Goal: Information Seeking & Learning: Learn about a topic

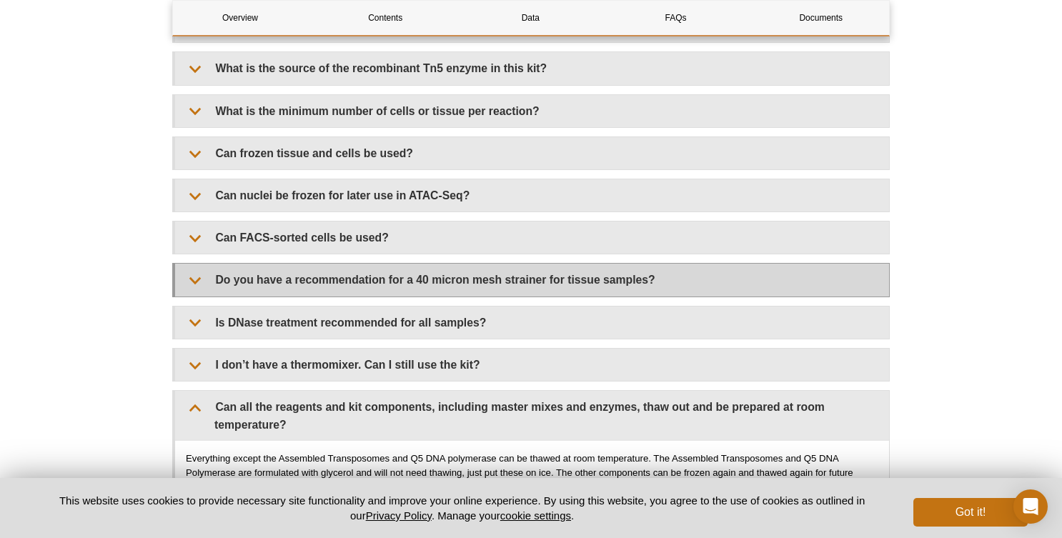
scroll to position [3042, 0]
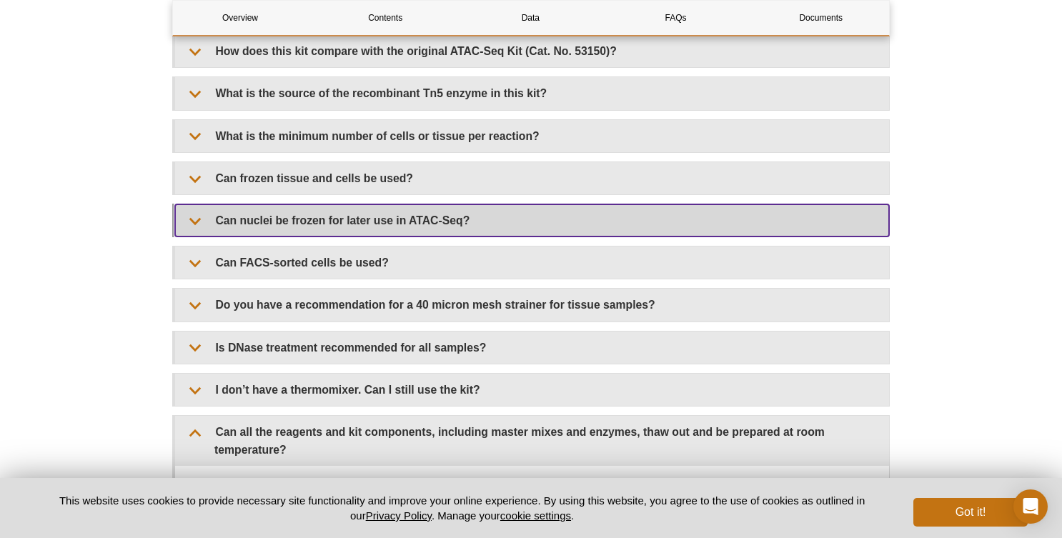
click at [572, 218] on summary "Can nuclei be frozen for later use in ATAC-Seq?" at bounding box center [532, 220] width 714 height 32
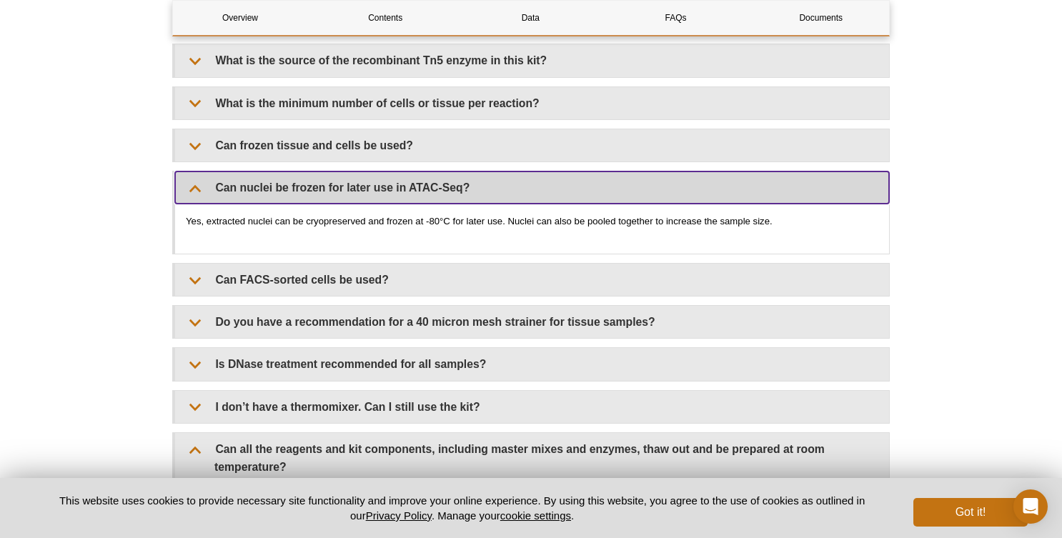
scroll to position [3183, 0]
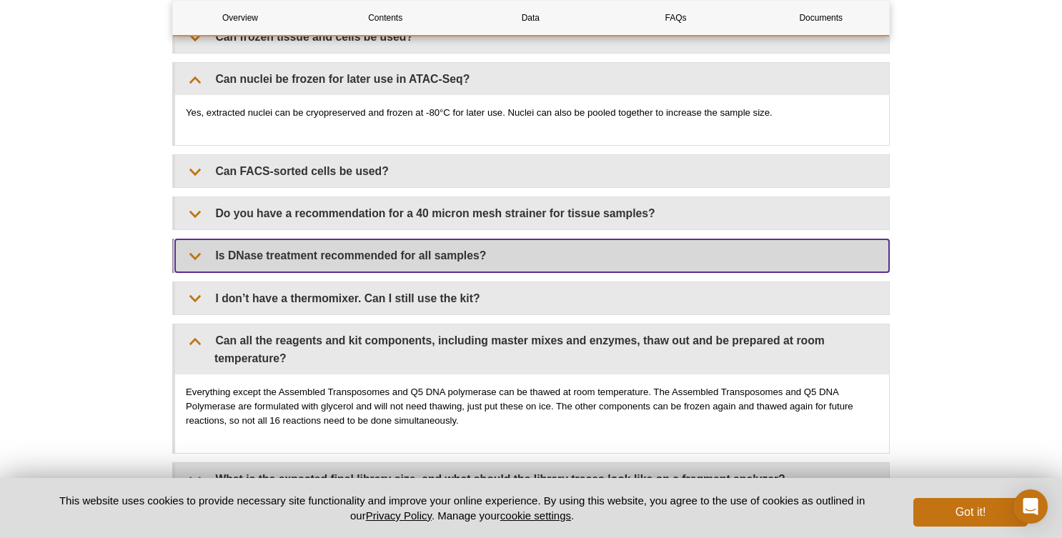
click at [237, 241] on summary "Is DNase treatment recommended for all samples?" at bounding box center [532, 255] width 714 height 32
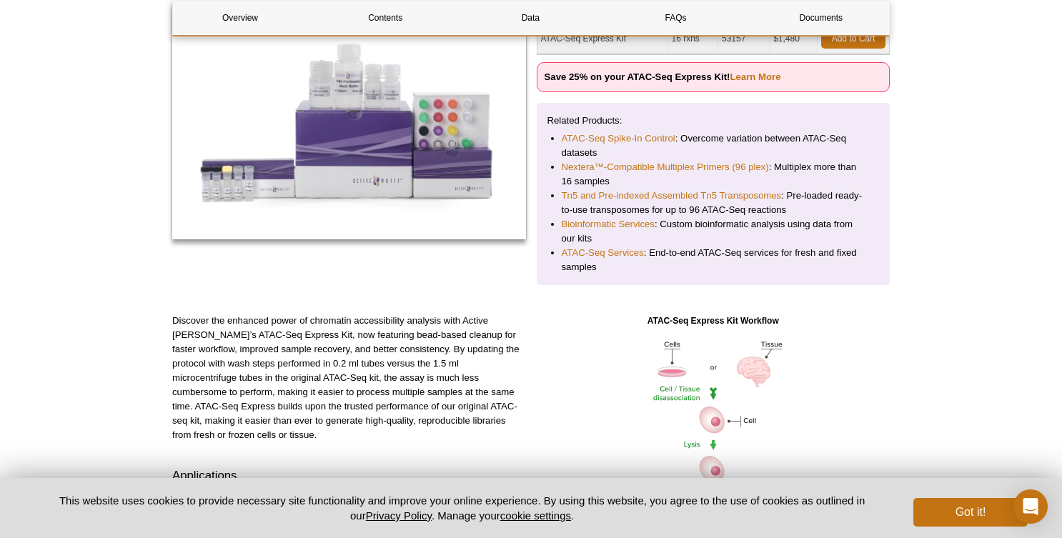
scroll to position [204, 0]
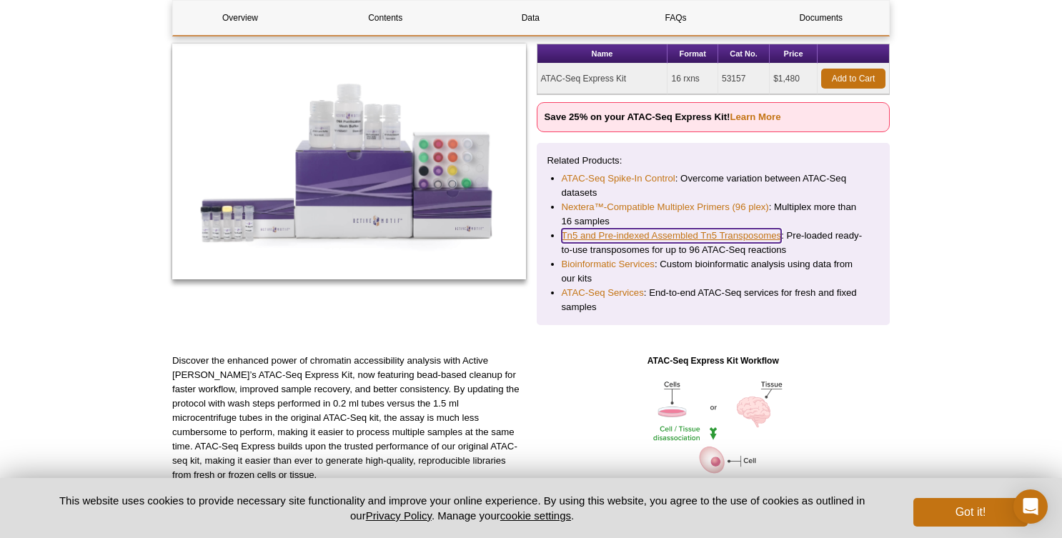
click at [674, 234] on link "Tn5 and Pre-indexed Assembled Tn5 Transposomes" at bounding box center [672, 236] width 220 height 14
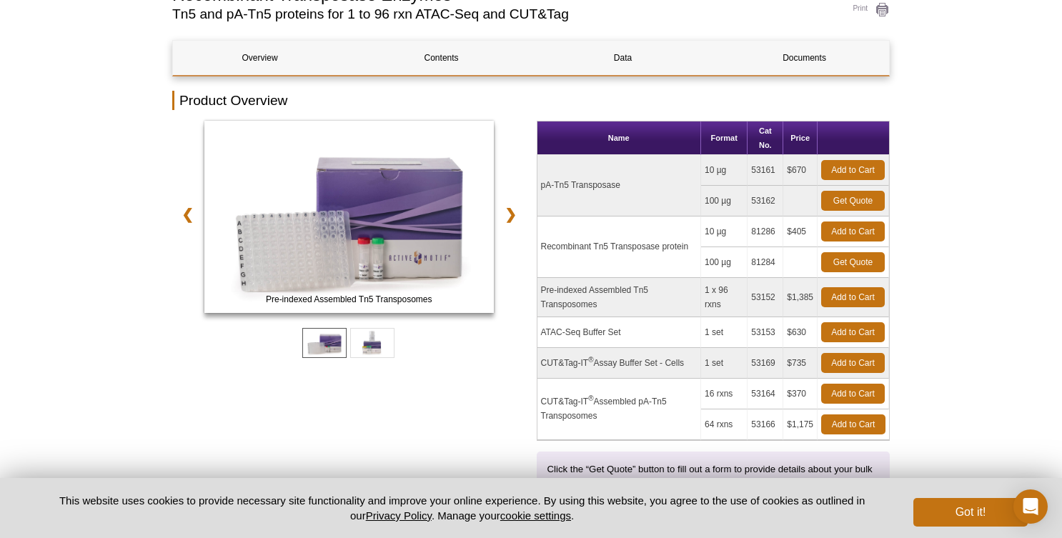
scroll to position [129, 0]
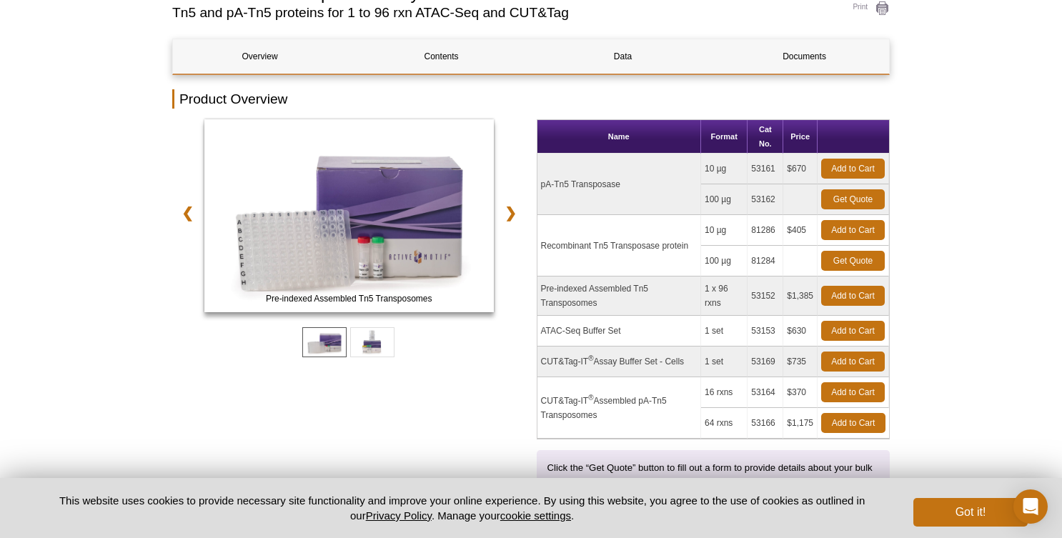
drag, startPoint x: 542, startPoint y: 288, endPoint x: 607, endPoint y: 302, distance: 66.6
click at [607, 302] on td "Pre-indexed Assembled Tn5 Transposomes" at bounding box center [620, 296] width 164 height 39
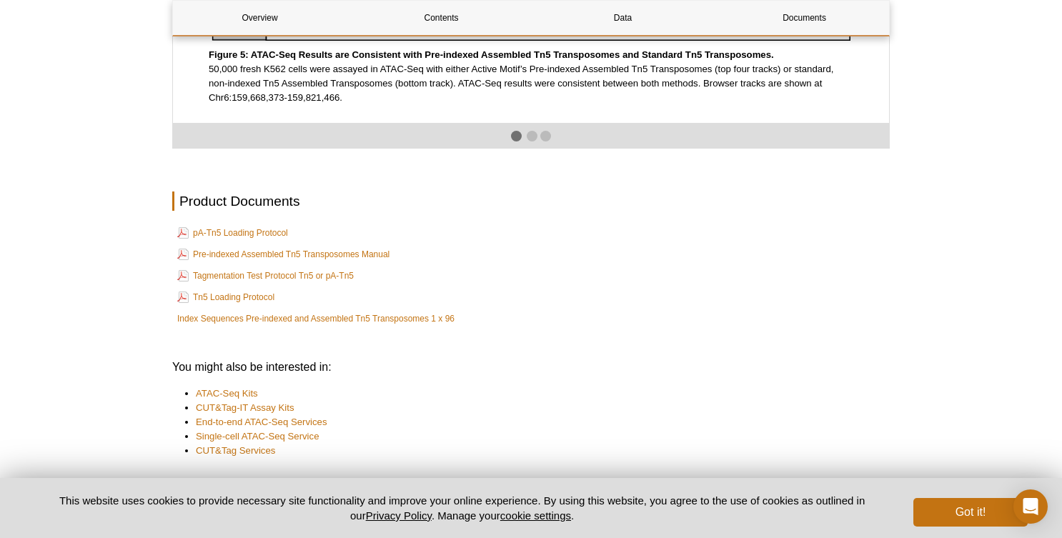
scroll to position [2513, 0]
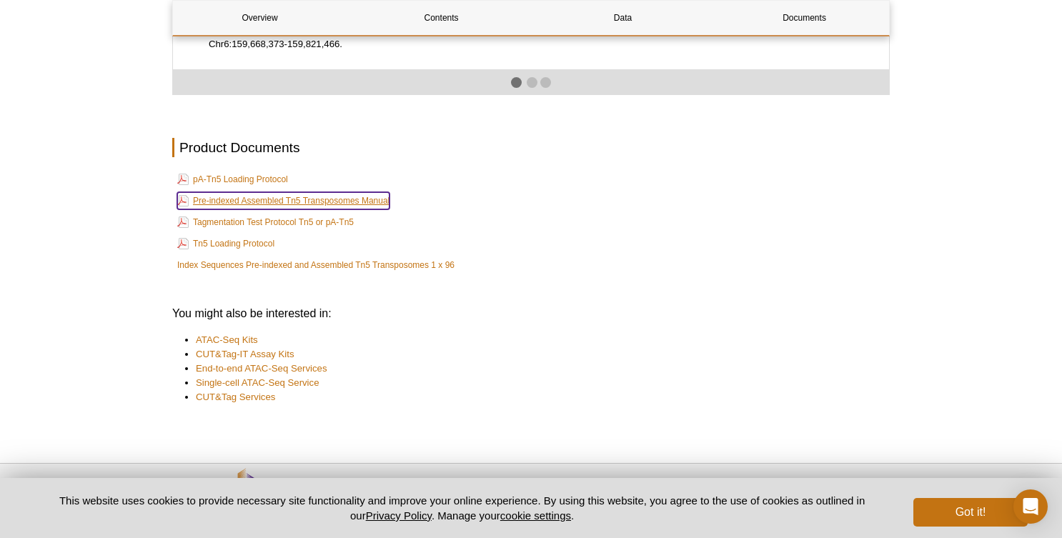
click at [251, 209] on link "Pre-indexed Assembled Tn5 Transposomes Manual" at bounding box center [283, 200] width 212 height 17
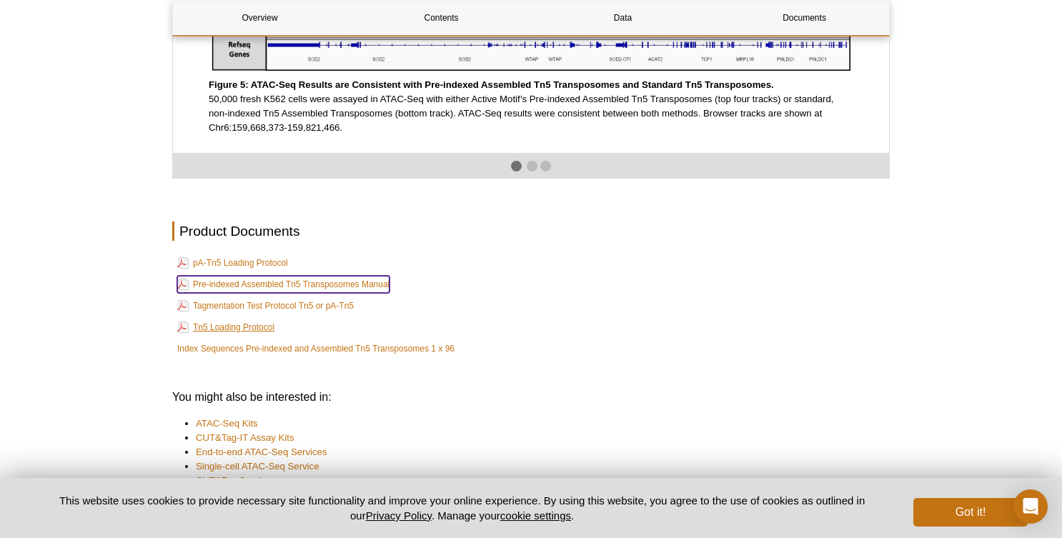
scroll to position [2571, 0]
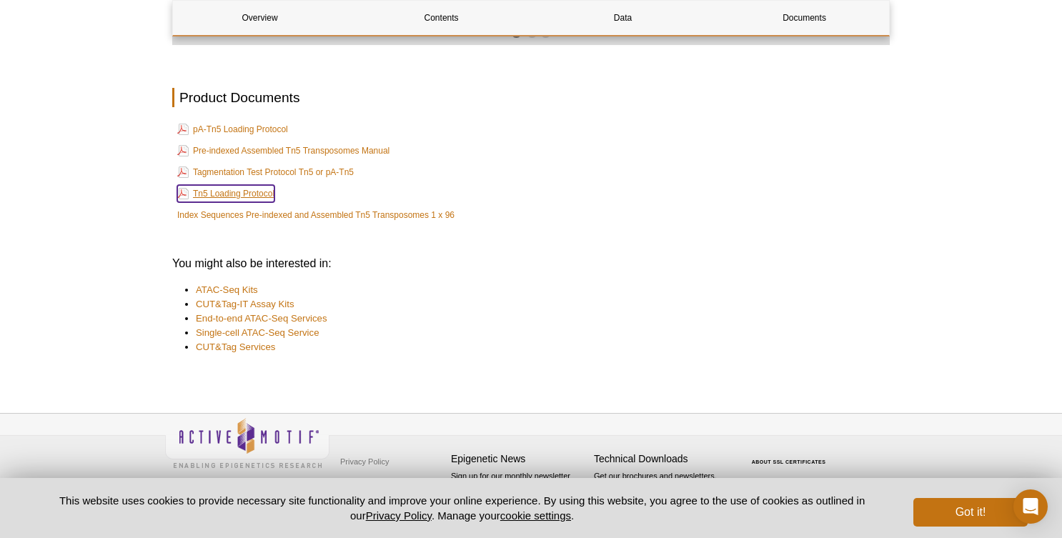
click at [254, 196] on link "Tn5 Loading Protocol" at bounding box center [225, 193] width 97 height 17
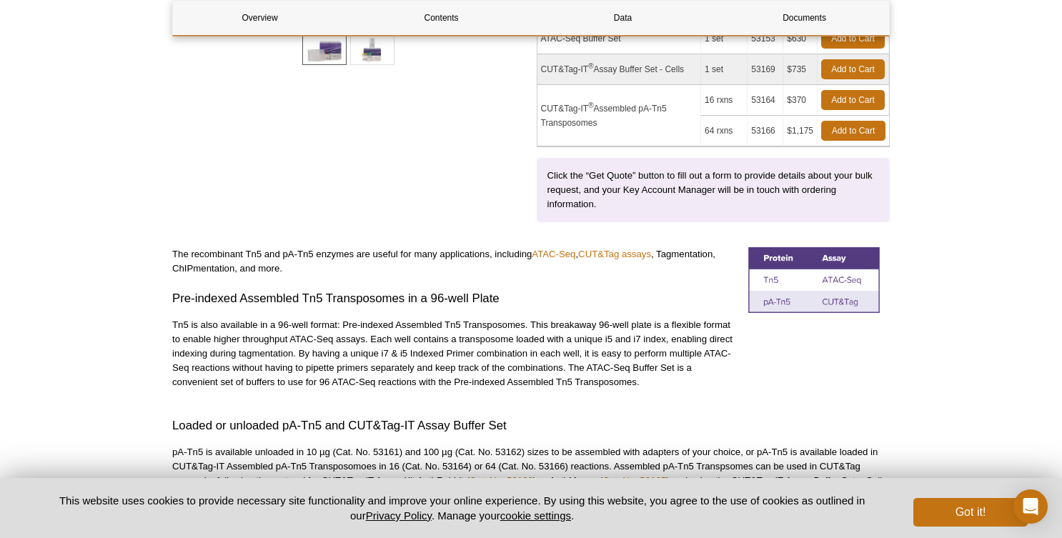
scroll to position [0, 0]
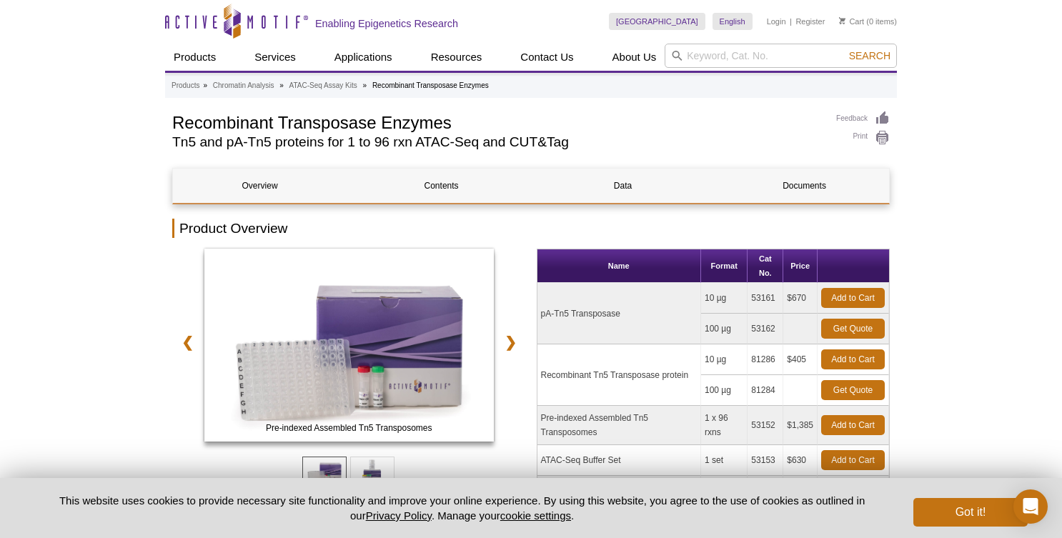
click at [722, 369] on td "10 µg" at bounding box center [724, 360] width 46 height 31
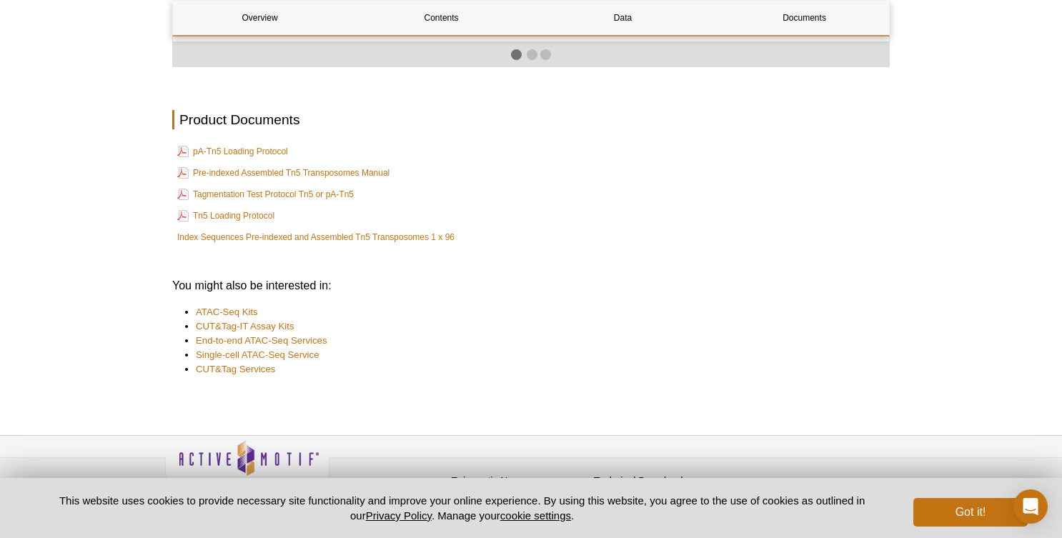
scroll to position [2577, 0]
